Goal: Information Seeking & Learning: Check status

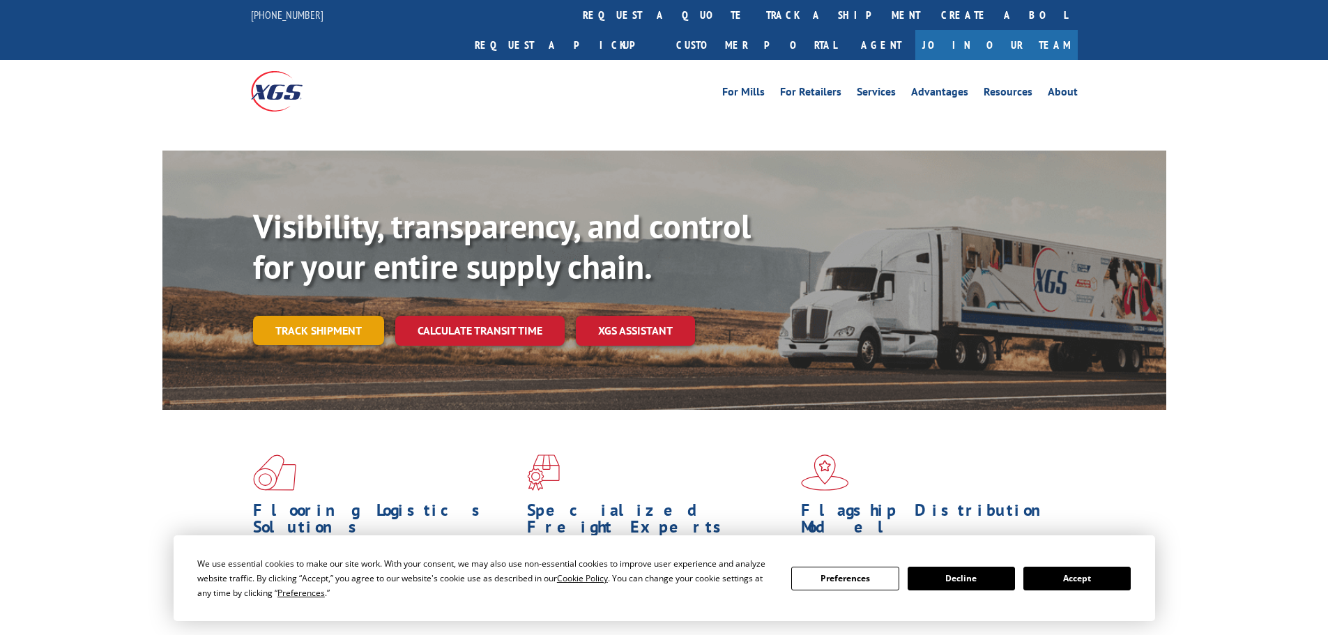
click at [357, 286] on div "Visibility, transparency, and control for your entire supply chain. Track shipm…" at bounding box center [709, 303] width 913 height 195
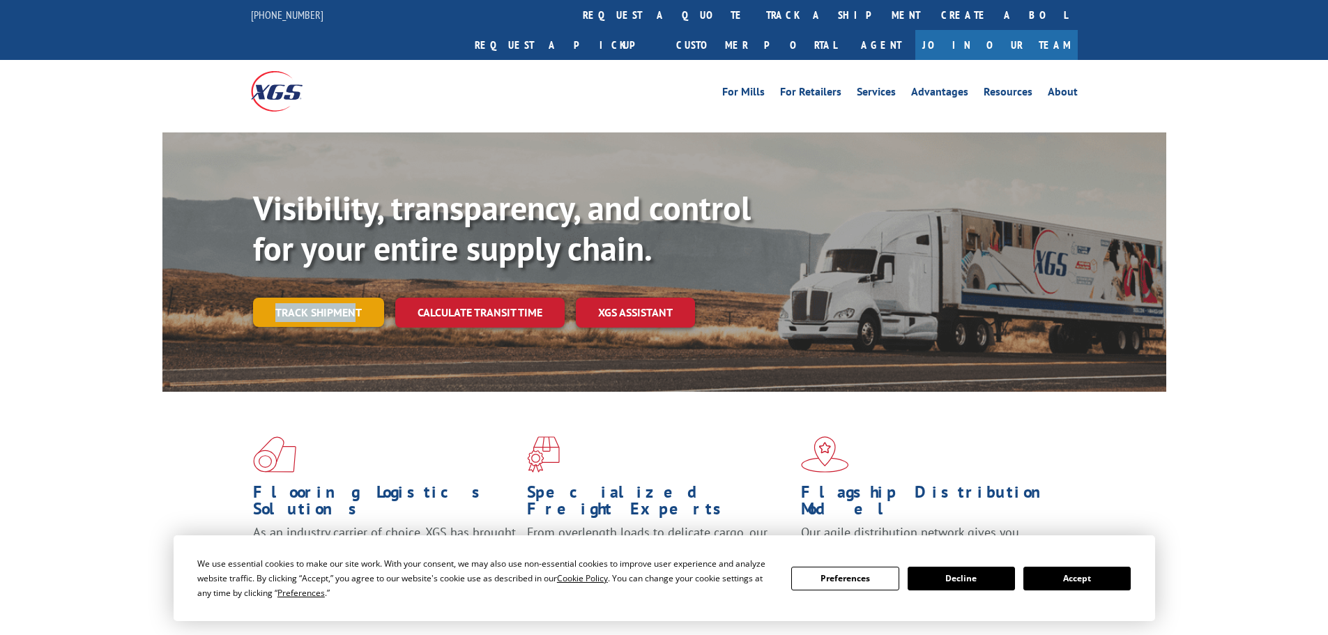
click at [356, 298] on link "Track shipment" at bounding box center [318, 312] width 131 height 29
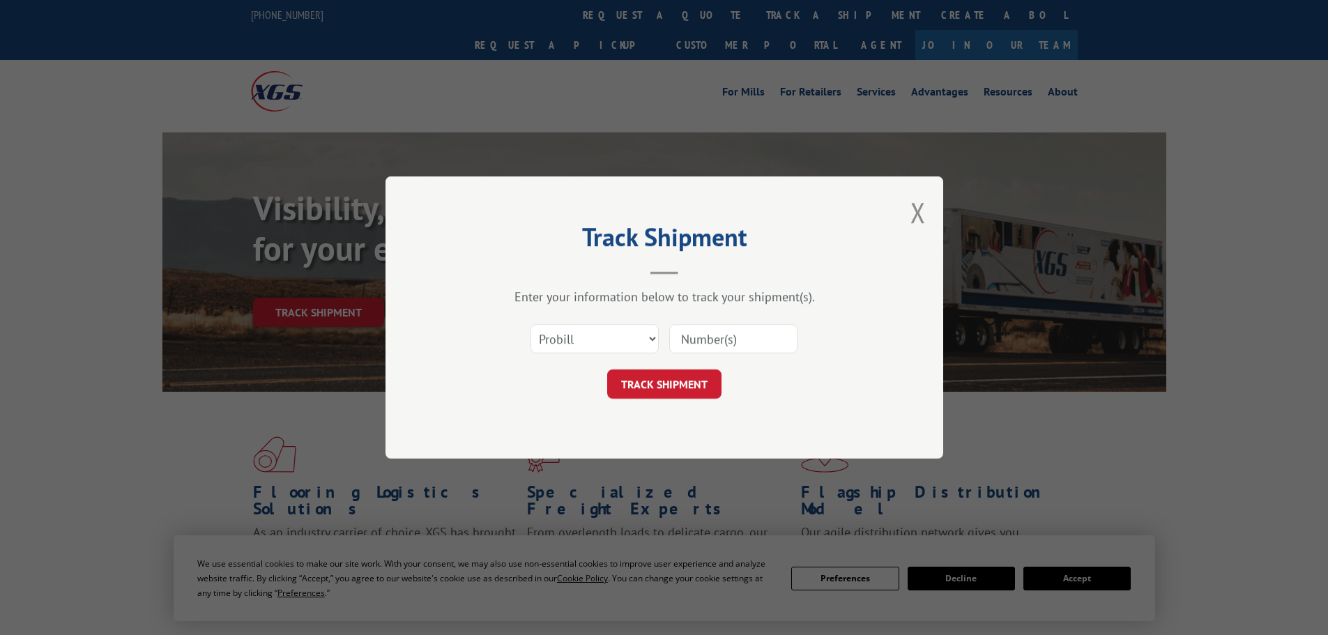
click at [715, 346] on input at bounding box center [733, 338] width 128 height 29
paste input "535219"
type input "535219"
click at [685, 379] on button "TRACK SHIPMENT" at bounding box center [664, 384] width 114 height 29
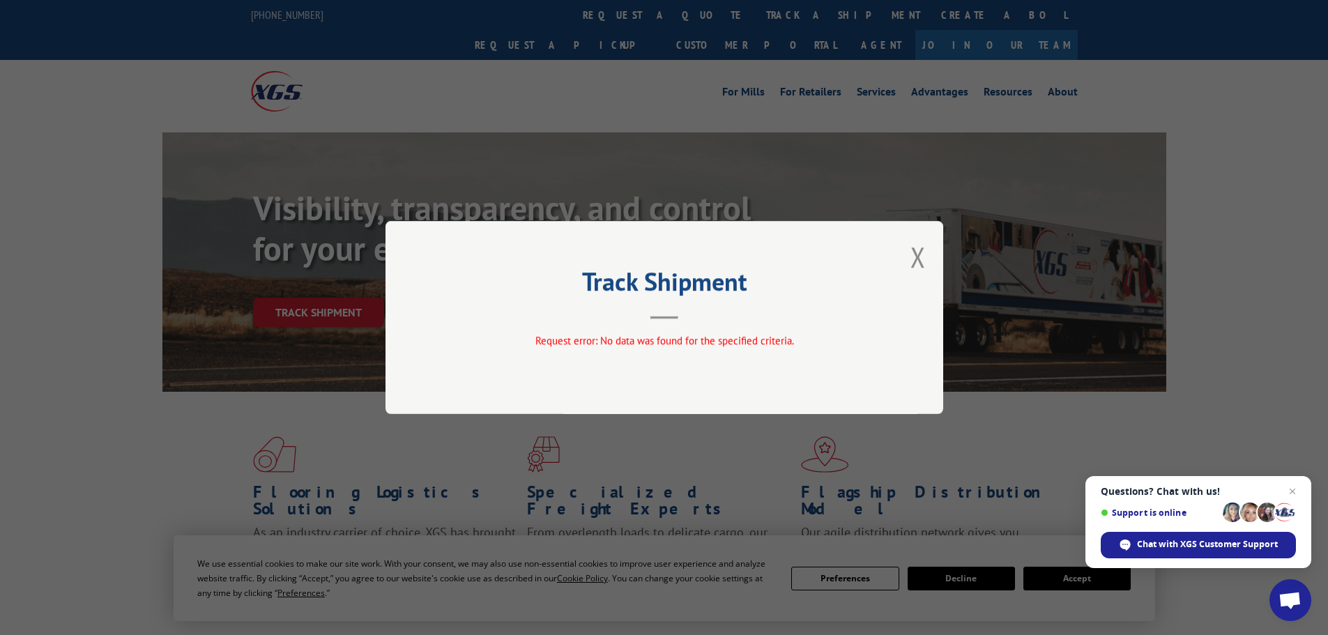
click at [926, 263] on div "Track Shipment Request error: No data was found for the specified criteria." at bounding box center [665, 317] width 558 height 193
click at [921, 267] on button "Close modal" at bounding box center [918, 256] width 15 height 37
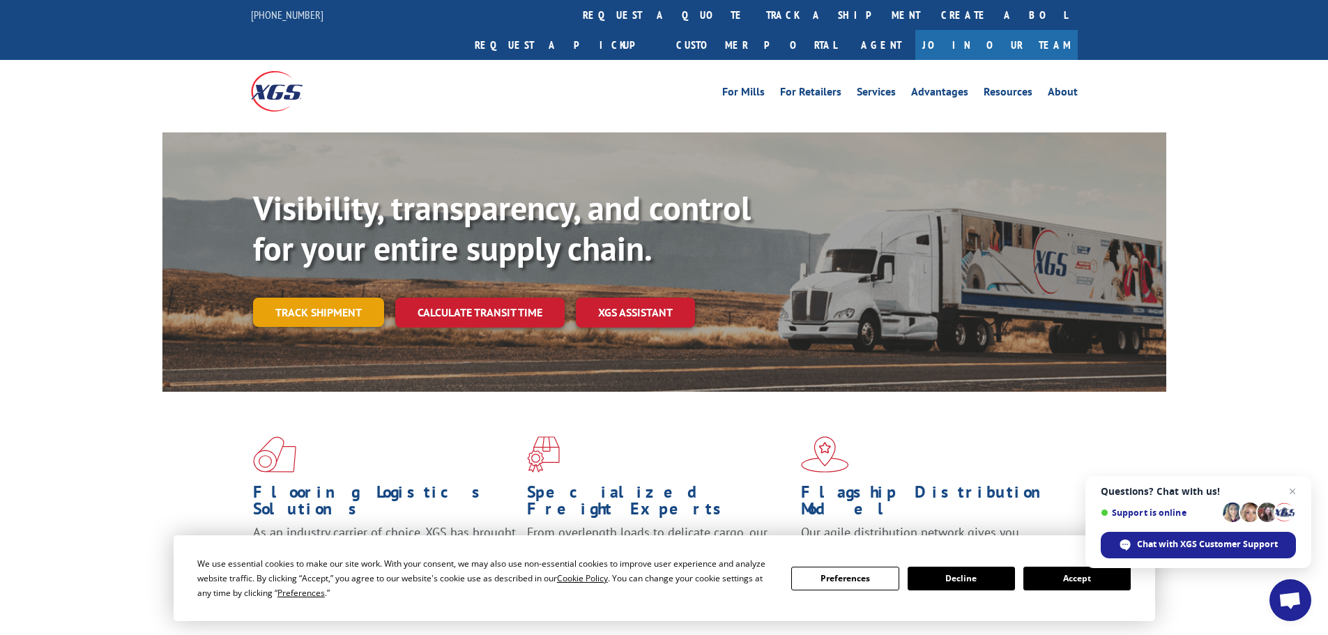
click at [332, 298] on link "Track shipment" at bounding box center [318, 312] width 131 height 29
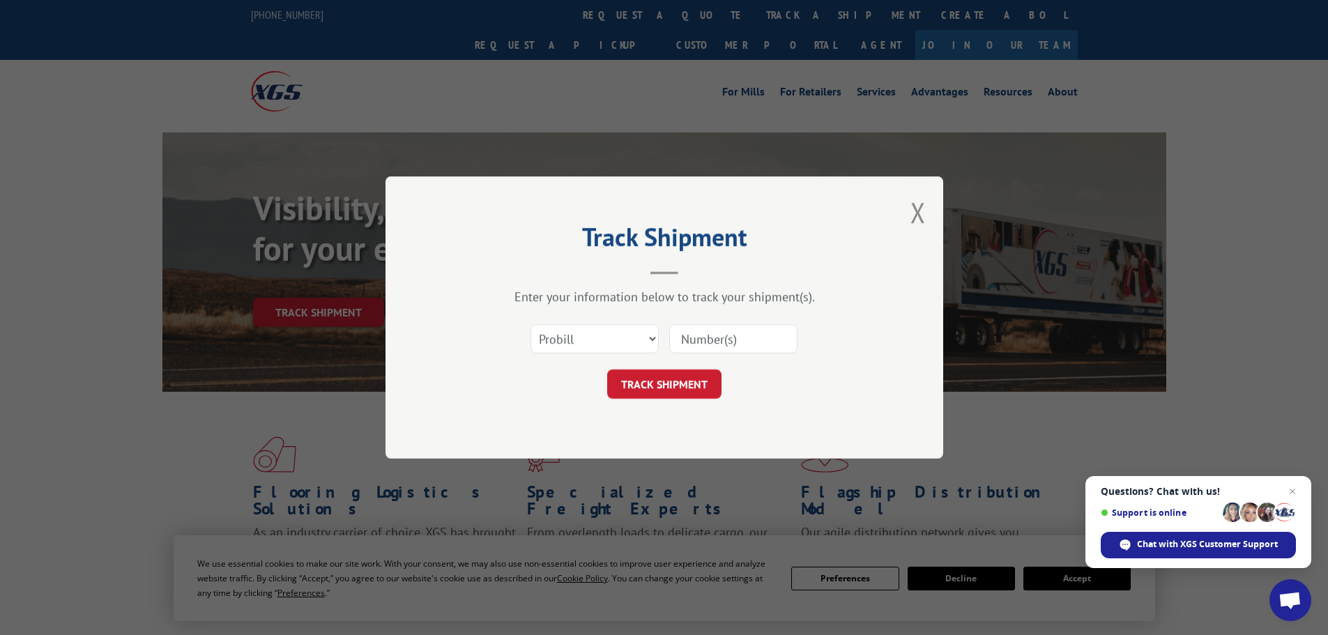
click at [726, 345] on input at bounding box center [733, 338] width 128 height 29
paste input "15534989"
type input "15534989"
click at [584, 337] on select "Select category... Probill BOL PO" at bounding box center [595, 338] width 128 height 29
select select "po"
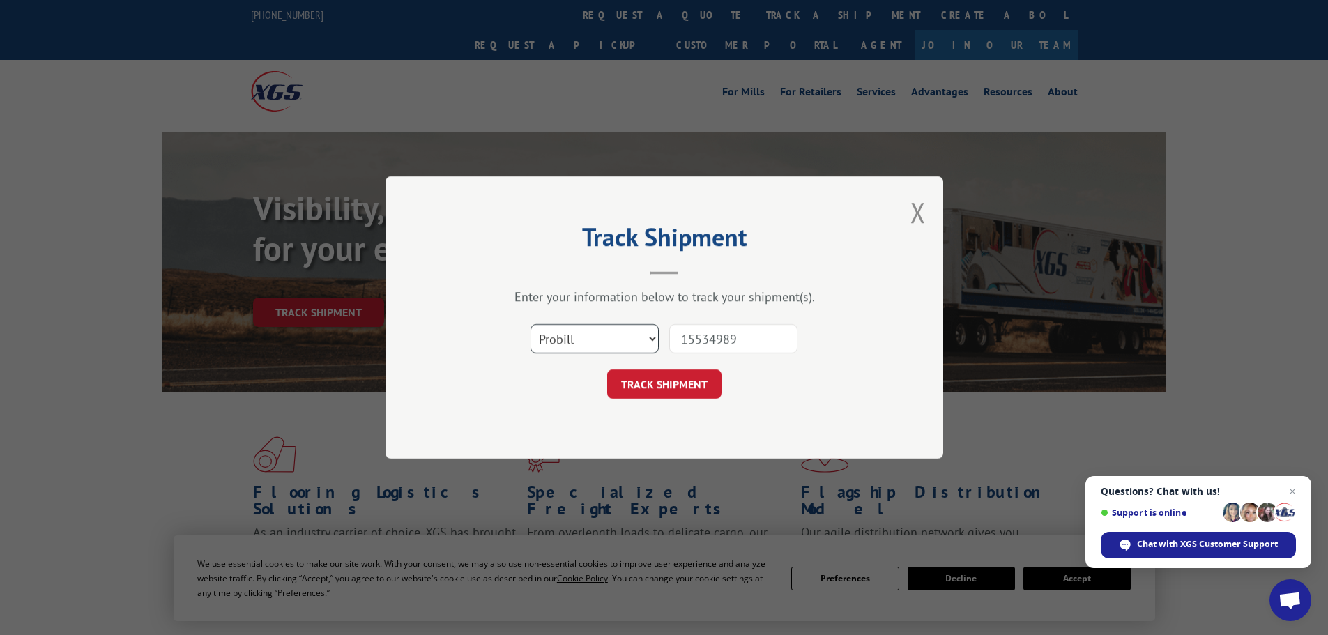
click at [531, 324] on select "Select category... Probill BOL PO" at bounding box center [595, 338] width 128 height 29
click at [652, 384] on button "TRACK SHIPMENT" at bounding box center [664, 384] width 114 height 29
